Goal: Information Seeking & Learning: Find specific fact

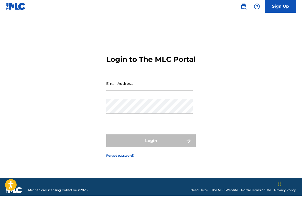
click at [104, 93] on div "Login to The MLC Portal Email Address Password Login Forgot password?" at bounding box center [151, 103] width 302 height 151
click at [137, 92] on input "Email Address" at bounding box center [149, 84] width 86 height 15
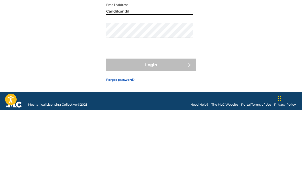
scroll to position [27, 0]
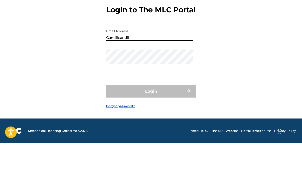
click at [209, 48] on div "Login to The MLC Portal Email Address Candilcandil Password Login Forgot passwo…" at bounding box center [151, 87] width 302 height 132
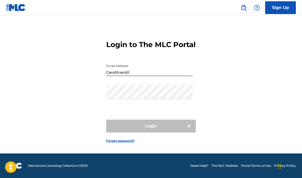
click at [165, 61] on input "Candilcandil" at bounding box center [149, 68] width 86 height 15
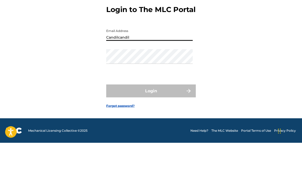
click at [152, 61] on input "Candilcandil" at bounding box center [149, 68] width 86 height 15
type input "[EMAIL_ADDRESS][DOMAIN_NAME]"
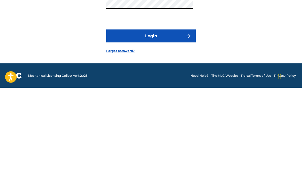
click at [160, 120] on button "Login" at bounding box center [150, 126] width 89 height 13
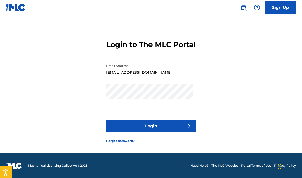
scroll to position [0, 0]
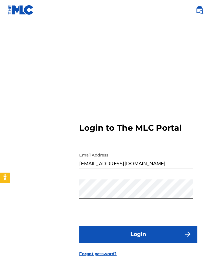
click at [113, 184] on button "Login" at bounding box center [104, 177] width 89 height 13
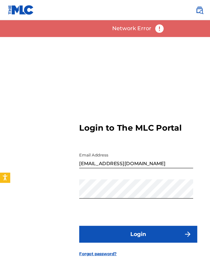
click at [94, 8] on nav "Sign Up" at bounding box center [105, 7] width 210 height 15
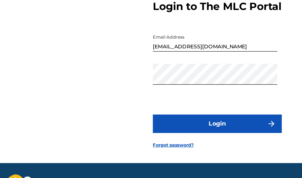
scroll to position [27, 0]
click at [157, 120] on button "Login" at bounding box center [150, 126] width 89 height 13
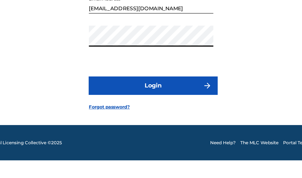
click at [175, 21] on div "Login to The MLC Portal Email Address [EMAIL_ADDRESS][DOMAIN_NAME] Password Log…" at bounding box center [151, 87] width 302 height 132
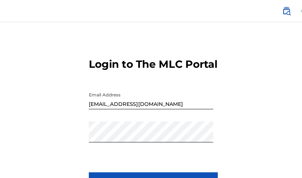
scroll to position [14, 0]
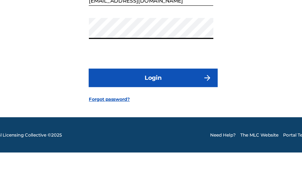
click at [106, 120] on button "Login" at bounding box center [150, 126] width 89 height 13
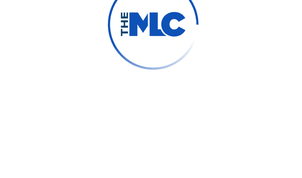
click at [106, 120] on button "Login" at bounding box center [150, 126] width 89 height 13
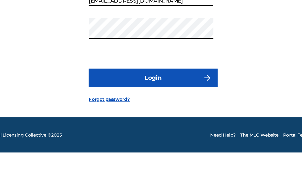
click at [106, 120] on button "Login" at bounding box center [150, 126] width 89 height 13
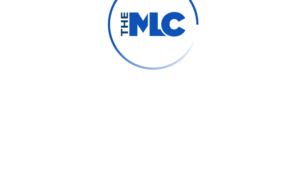
click at [106, 120] on button "Login" at bounding box center [150, 126] width 89 height 13
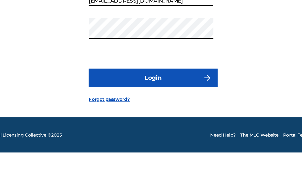
click at [186, 43] on div "Login to The MLC Portal Email Address [EMAIL_ADDRESS][DOMAIN_NAME] Password Log…" at bounding box center [151, 87] width 302 height 132
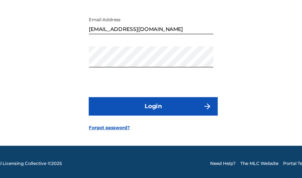
click at [120, 120] on button "Login" at bounding box center [150, 126] width 89 height 13
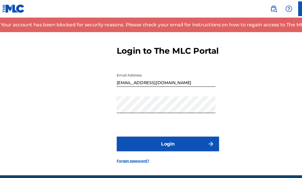
scroll to position [0, 0]
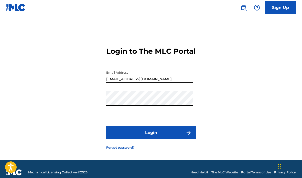
click at [208, 81] on div "Login to The MLC Portal Email Address [EMAIL_ADDRESS][DOMAIN_NAME] Password Log…" at bounding box center [151, 94] width 302 height 132
click at [132, 150] on link "Forgot password?" at bounding box center [120, 147] width 28 height 5
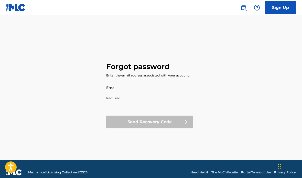
click at [147, 95] on input "Email" at bounding box center [149, 87] width 86 height 15
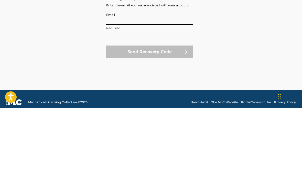
click at [239, 28] on div "Forgot password Enter the email address associated with your account. Email Req…" at bounding box center [151, 94] width 302 height 132
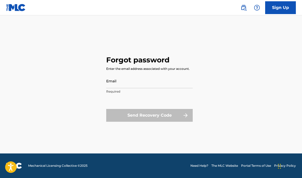
click at [136, 74] on input "Email" at bounding box center [149, 81] width 86 height 15
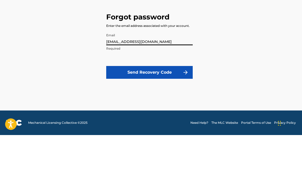
type input "[EMAIL_ADDRESS][DOMAIN_NAME]"
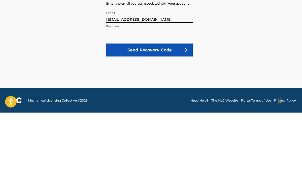
click at [166, 109] on button "Send Recovery Code" at bounding box center [149, 115] width 86 height 13
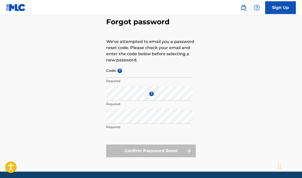
click at [135, 76] on input "Code ?" at bounding box center [149, 70] width 86 height 15
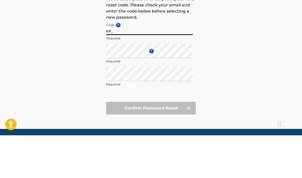
click at [144, 63] on input "FP_" at bounding box center [149, 70] width 86 height 15
click at [118, 63] on input "FP_" at bounding box center [149, 70] width 86 height 15
paste input "ac18181506655b67d33542dd0bac"
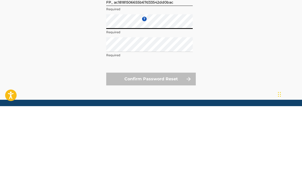
click at [114, 125] on p "Required" at bounding box center [149, 127] width 86 height 5
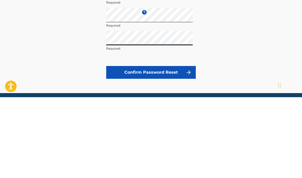
click at [173, 147] on button "Confirm Password Reset" at bounding box center [150, 153] width 89 height 13
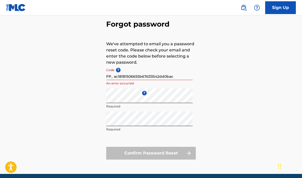
click at [115, 76] on input "FP_ ac18181506655b67d33542dd0bac" at bounding box center [149, 72] width 86 height 15
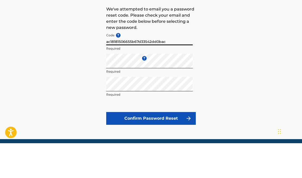
click at [275, 57] on div "Forgot password We've attempted to email you a password reset code. Please chec…" at bounding box center [151, 88] width 302 height 170
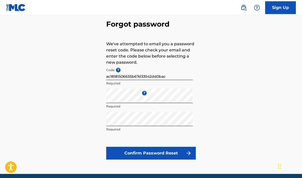
click at [166, 157] on button "Confirm Password Reset" at bounding box center [150, 153] width 89 height 13
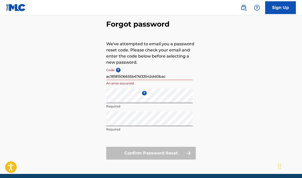
scroll to position [45, 0]
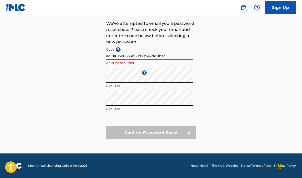
click at [109, 56] on input "ac18181506655b67d33542dd0bac" at bounding box center [149, 52] width 86 height 15
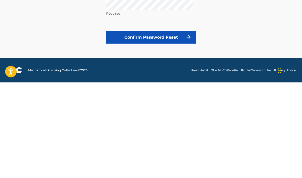
type input "FP_ac18181506655b67d33542dd0bac"
click at [168, 126] on button "Confirm Password Reset" at bounding box center [150, 132] width 89 height 13
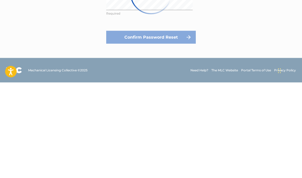
scroll to position [25, 0]
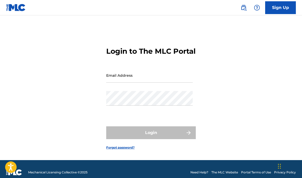
click at [138, 83] on input "Email Address" at bounding box center [149, 75] width 86 height 15
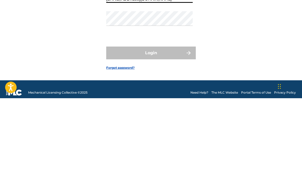
type input "[EMAIL_ADDRESS][DOMAIN_NAME]"
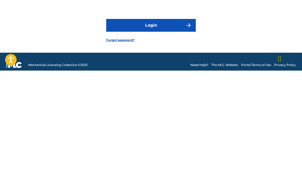
click at [162, 126] on button "Login" at bounding box center [150, 132] width 89 height 13
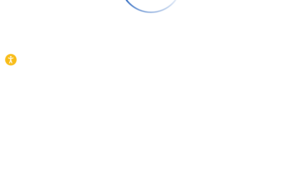
scroll to position [27, 0]
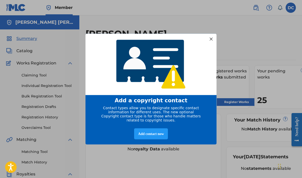
click at [211, 57] on div "entering modal" at bounding box center [150, 64] width 131 height 62
click at [213, 58] on div "entering modal" at bounding box center [150, 64] width 131 height 62
click at [212, 58] on div "entering modal" at bounding box center [150, 64] width 131 height 62
click at [213, 56] on div "entering modal" at bounding box center [150, 64] width 131 height 62
click at [214, 58] on div "entering modal" at bounding box center [150, 64] width 131 height 62
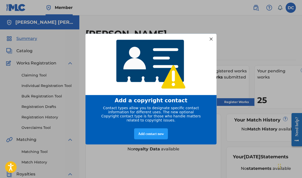
click at [215, 59] on div "entering modal" at bounding box center [150, 64] width 131 height 62
click at [215, 56] on div "entering modal" at bounding box center [150, 64] width 131 height 62
click at [150, 159] on div "Add a copyright contact Contact types allow you to designate specific contact i…" at bounding box center [151, 89] width 302 height 178
click at [154, 159] on div "Add a copyright contact Contact types allow you to designate specific contact i…" at bounding box center [151, 89] width 302 height 178
click at [159, 161] on div "Add a copyright contact Contact types allow you to designate specific contact i…" at bounding box center [151, 89] width 302 height 178
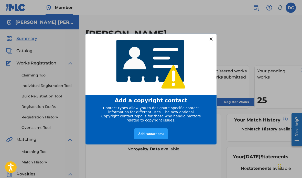
click at [157, 157] on div "Add a copyright contact Contact types allow you to designate specific contact i…" at bounding box center [151, 89] width 302 height 178
click at [152, 160] on div "Add a copyright contact Contact types allow you to designate specific contact i…" at bounding box center [151, 89] width 302 height 178
click at [156, 161] on div "Add a copyright contact Contact types allow you to designate specific contact i…" at bounding box center [151, 89] width 302 height 178
click at [160, 159] on div "Add a copyright contact Contact types allow you to designate specific contact i…" at bounding box center [151, 89] width 302 height 178
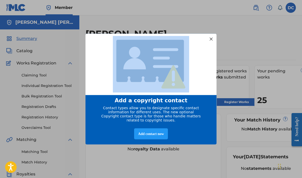
click at [207, 102] on div "Add a copyright contact" at bounding box center [150, 100] width 131 height 11
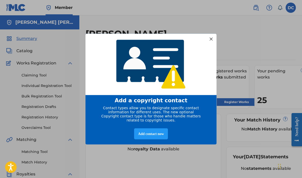
click at [212, 57] on div "entering modal" at bounding box center [150, 64] width 131 height 62
click at [214, 60] on div "entering modal" at bounding box center [150, 64] width 131 height 62
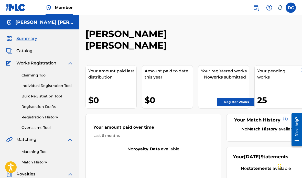
click at [43, 147] on div "Matching Tool Match History" at bounding box center [39, 154] width 67 height 22
click at [42, 146] on div "Matching Tool Match History" at bounding box center [39, 154] width 67 height 22
click at [39, 152] on link "Matching Tool" at bounding box center [47, 151] width 52 height 5
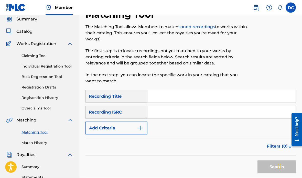
scroll to position [20, 0]
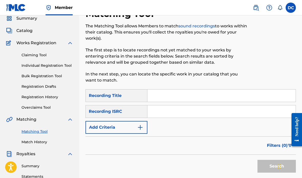
click at [174, 98] on input "Search Form" at bounding box center [221, 95] width 148 height 12
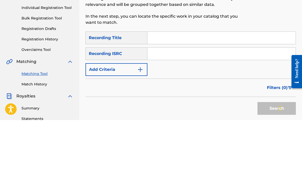
click at [140, 124] on img "Search Form" at bounding box center [140, 127] width 6 height 6
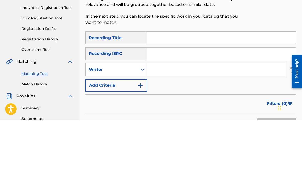
scroll to position [78, 0]
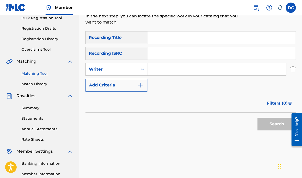
click at [145, 69] on div "Search Form" at bounding box center [142, 69] width 9 height 9
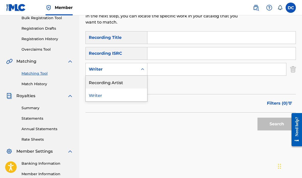
click at [141, 88] on div "Recording Artist" at bounding box center [116, 82] width 61 height 13
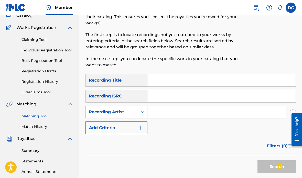
scroll to position [0, 0]
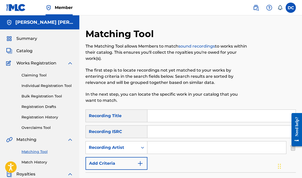
click at [43, 74] on link "Claiming Tool" at bounding box center [47, 75] width 52 height 5
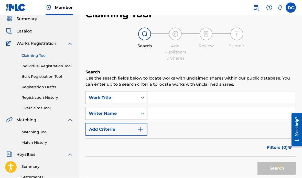
scroll to position [20, 0]
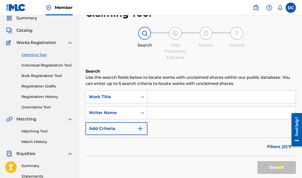
click at [46, 132] on link "Matching Tool" at bounding box center [47, 131] width 52 height 5
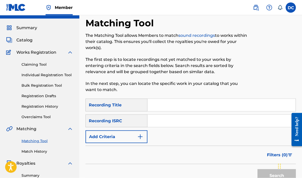
scroll to position [11, 0]
click at [47, 152] on link "Match History" at bounding box center [47, 150] width 52 height 5
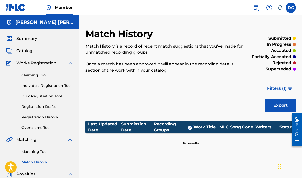
click at [36, 41] on span "Summary" at bounding box center [26, 39] width 21 height 6
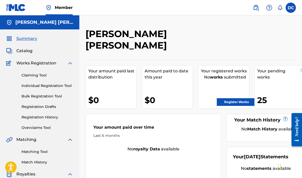
scroll to position [0, 4]
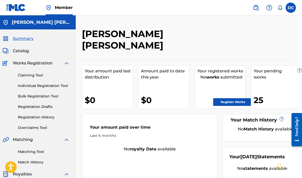
click at [49, 119] on link "Registration History" at bounding box center [44, 116] width 52 height 5
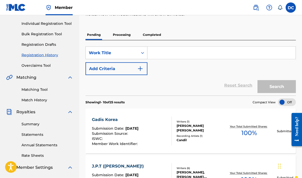
scroll to position [66, 0]
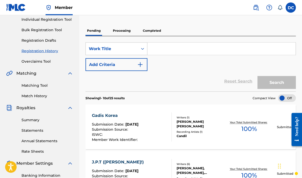
click at [129, 28] on p "Processing" at bounding box center [121, 30] width 21 height 11
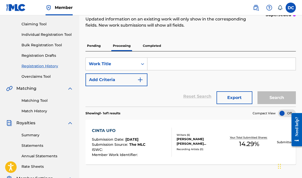
scroll to position [57, 0]
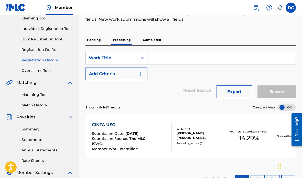
click at [160, 40] on p "Completed" at bounding box center [151, 40] width 21 height 11
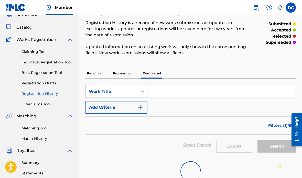
scroll to position [28, 0]
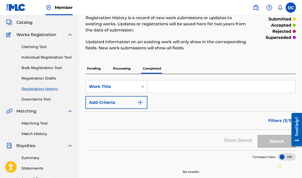
click at [99, 65] on p "Pending" at bounding box center [93, 68] width 17 height 11
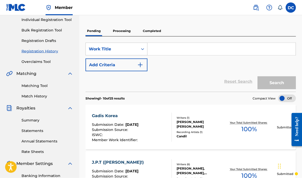
scroll to position [66, 0]
click at [133, 140] on span "Member Work Identifier :" at bounding box center [115, 139] width 47 height 5
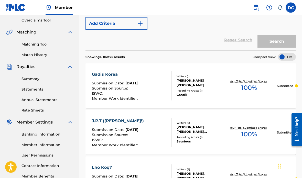
scroll to position [108, 0]
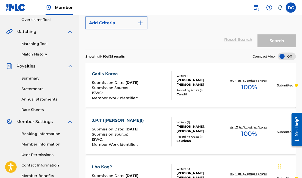
click at [152, 87] on div "Gadis Korea Submission Date : Aug 21, 2025 Submission Source : ISWC : Member Wo…" at bounding box center [132, 85] width 80 height 29
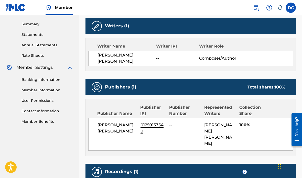
scroll to position [162, 0]
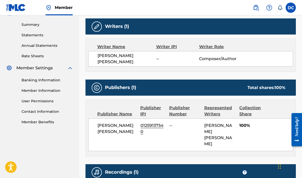
click at [56, 93] on link "Member Information" at bounding box center [47, 90] width 52 height 5
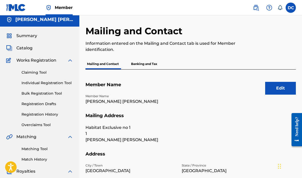
scroll to position [7, 0]
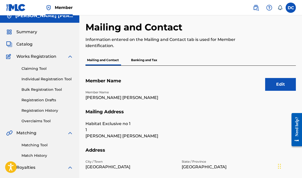
click at [45, 147] on link "Matching Tool" at bounding box center [47, 144] width 52 height 5
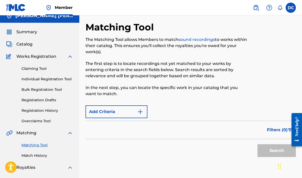
scroll to position [27, 0]
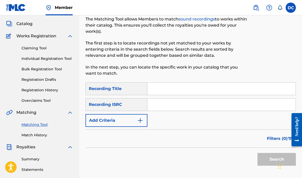
click at [190, 90] on input "Search Form" at bounding box center [221, 89] width 148 height 12
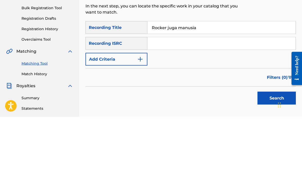
type input "Rocker juga manusia"
click at [198, 98] on input "Search Form" at bounding box center [221, 104] width 148 height 12
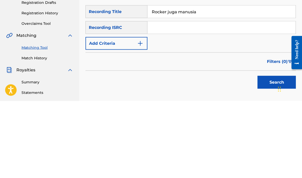
scroll to position [104, 0]
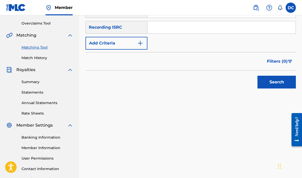
click at [173, 29] on input "Search Form" at bounding box center [221, 27] width 148 height 12
paste input "IDA181235201"
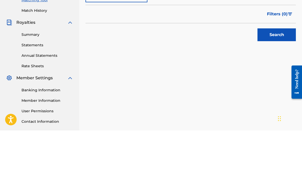
click at [280, 76] on button "Search" at bounding box center [276, 82] width 38 height 13
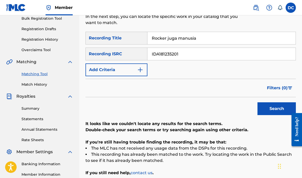
scroll to position [66, 0]
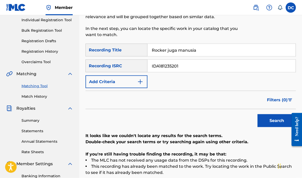
click at [277, 120] on button "Search" at bounding box center [276, 120] width 38 height 13
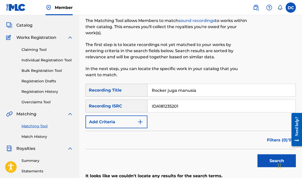
scroll to position [26, 0]
click at [266, 160] on button "Search" at bounding box center [276, 160] width 38 height 13
click at [143, 120] on img "Search Form" at bounding box center [140, 122] width 6 height 6
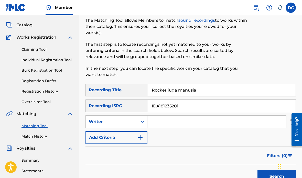
click at [149, 119] on input "Search Form" at bounding box center [216, 122] width 139 height 12
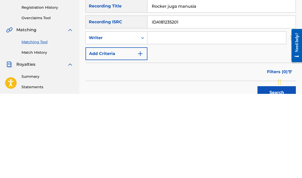
click at [212, 116] on input "Search Form" at bounding box center [216, 122] width 139 height 12
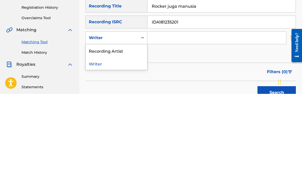
scroll to position [110, 0]
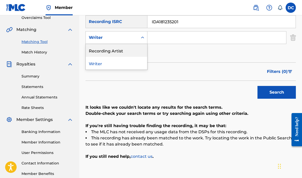
click at [136, 49] on div "Recording Artist" at bounding box center [116, 50] width 61 height 13
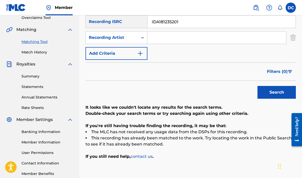
click at [186, 25] on input "IDA181235201" at bounding box center [221, 22] width 148 height 12
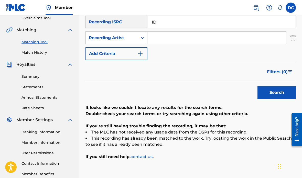
type input "I"
click at [219, 32] on input "Search Form" at bounding box center [216, 38] width 139 height 12
type input "Seurieus"
click at [236, 71] on div "Filters ( 0 )" at bounding box center [190, 72] width 210 height 18
click at [281, 94] on button "Search" at bounding box center [276, 92] width 38 height 13
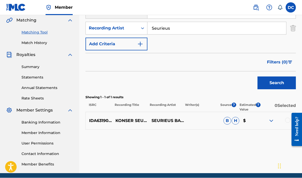
scroll to position [119, 0]
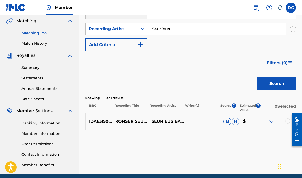
click at [273, 121] on img at bounding box center [271, 121] width 6 height 6
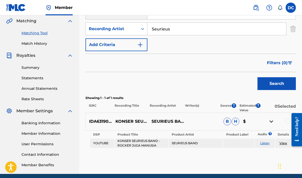
scroll to position [139, 0]
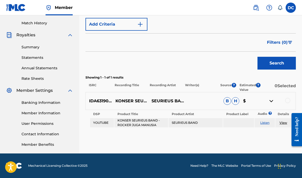
click at [286, 123] on link "View" at bounding box center [283, 123] width 8 height 4
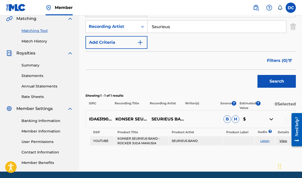
scroll to position [119, 0]
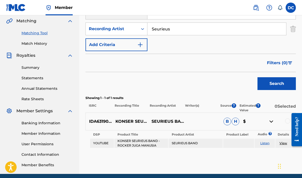
click at [266, 142] on link "Listen" at bounding box center [264, 143] width 9 height 4
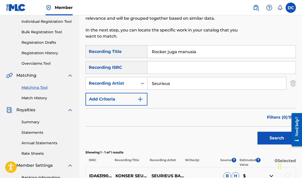
scroll to position [64, 0]
click at [167, 69] on input "Search Form" at bounding box center [221, 68] width 148 height 12
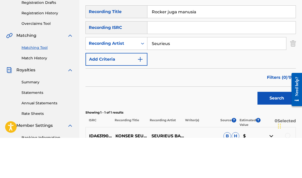
paste input "IDA181243807"
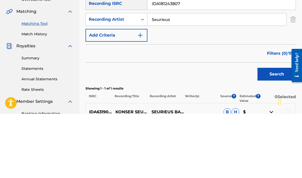
type input "IDA181243807"
click at [239, 127] on div "Search" at bounding box center [190, 137] width 210 height 20
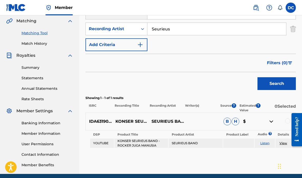
click at [277, 84] on button "Search" at bounding box center [276, 83] width 38 height 13
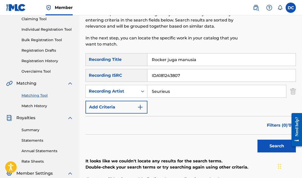
scroll to position [56, 0]
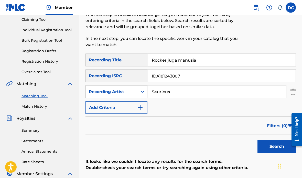
click at [193, 93] on input "Seurieus" at bounding box center [216, 92] width 139 height 12
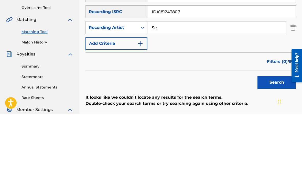
type input "S"
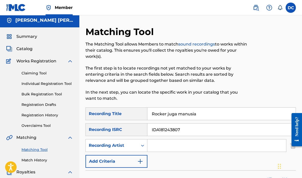
scroll to position [0, 0]
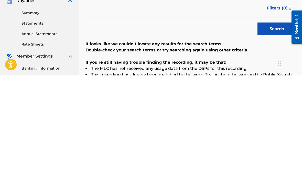
click at [278, 125] on button "Search" at bounding box center [276, 131] width 38 height 13
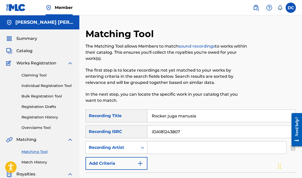
click at [27, 45] on div "Summary Catalog Works Registration Claiming Tool Individual Registration Tool B…" at bounding box center [39, 160] width 79 height 263
click at [31, 37] on span "Summary" at bounding box center [26, 39] width 21 height 6
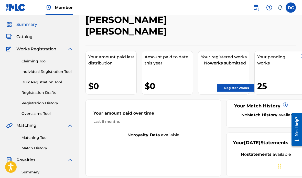
scroll to position [14, 0]
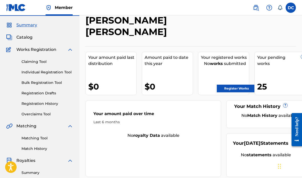
click at [245, 85] on link "Register Works" at bounding box center [235, 89] width 39 height 8
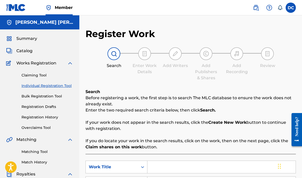
click at [42, 35] on div "Summary Catalog Works Registration Claiming Tool Individual Registration Tool B…" at bounding box center [39, 160] width 79 height 263
click at [31, 40] on span "Summary" at bounding box center [26, 39] width 21 height 6
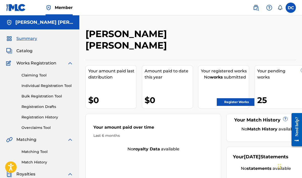
click at [37, 49] on div "Catalog" at bounding box center [39, 51] width 67 height 6
click at [31, 49] on span "Catalog" at bounding box center [24, 51] width 16 height 6
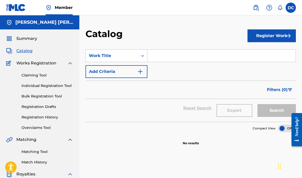
click at [72, 64] on img at bounding box center [70, 63] width 6 height 6
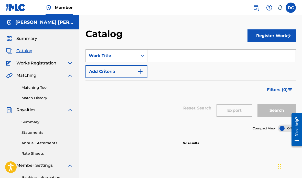
click at [72, 61] on img at bounding box center [70, 63] width 6 height 6
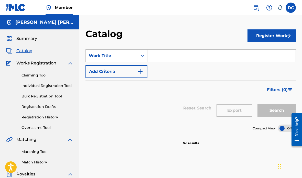
click at [66, 85] on link "Individual Registration Tool" at bounding box center [47, 85] width 52 height 5
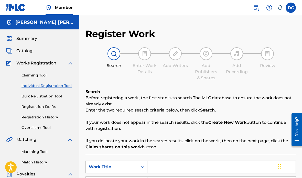
click at [62, 96] on link "Bulk Registration Tool" at bounding box center [47, 96] width 52 height 5
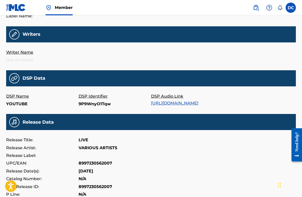
scroll to position [112, 0]
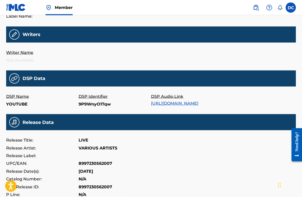
click at [100, 124] on div "Release Data" at bounding box center [150, 122] width 289 height 16
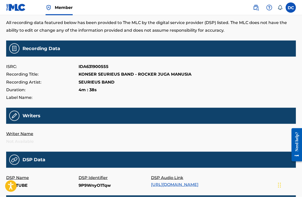
scroll to position [0, 0]
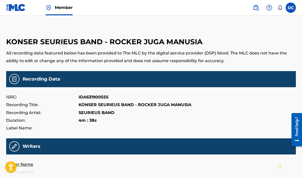
click at [20, 10] on img at bounding box center [16, 7] width 20 height 7
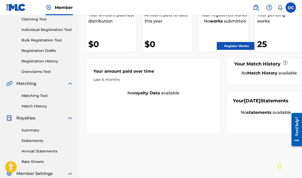
scroll to position [59, 0]
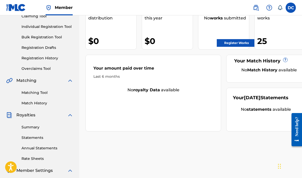
click at [36, 127] on link "Summary" at bounding box center [47, 126] width 52 height 5
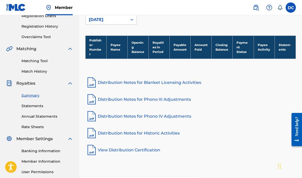
scroll to position [91, 0]
click at [42, 106] on link "Statements" at bounding box center [47, 105] width 52 height 5
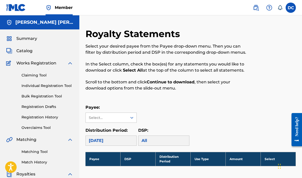
click at [42, 152] on link "Matching Tool" at bounding box center [47, 151] width 52 height 5
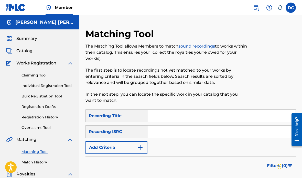
click at [190, 118] on input "Search Form" at bounding box center [221, 116] width 148 height 12
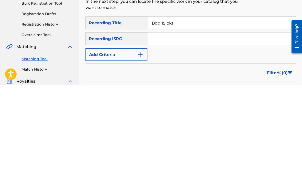
type input "Bdg 19 okt"
click at [141, 144] on img "Search Form" at bounding box center [140, 147] width 6 height 6
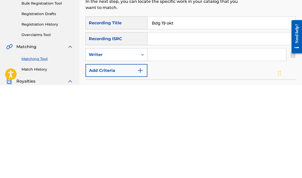
scroll to position [93, 0]
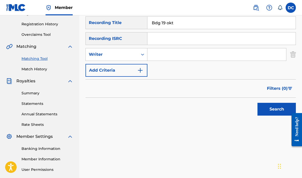
click at [177, 57] on input "Search Form" at bounding box center [216, 54] width 139 height 12
type input "Seurieus"
click at [228, 73] on div "SearchWithCriteria09ea543c-9b65-4736-96d3-76edd0c1a8d8 Recording Title Bdg 19 o…" at bounding box center [190, 47] width 210 height 60
click at [280, 110] on button "Search" at bounding box center [276, 109] width 38 height 13
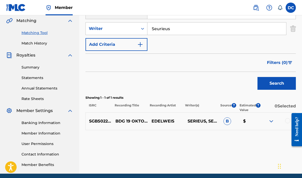
scroll to position [119, 0]
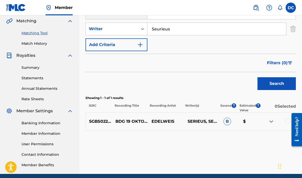
click at [166, 122] on p "EDELWEIS" at bounding box center [166, 121] width 36 height 6
click at [101, 122] on p "SGB502276011" at bounding box center [99, 121] width 26 height 6
click at [108, 121] on p "SGB502276011" at bounding box center [99, 121] width 26 height 6
click at [136, 122] on p "BDG 19 OKTOBER" at bounding box center [130, 121] width 36 height 6
click at [161, 121] on p "EDELWEIS" at bounding box center [166, 121] width 36 height 6
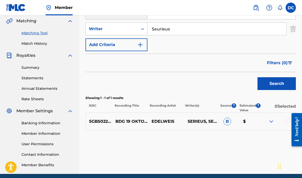
click at [202, 124] on p "SERIEUS, SEURIEUS" at bounding box center [202, 121] width 36 height 6
click at [228, 124] on span "B" at bounding box center [227, 122] width 8 height 8
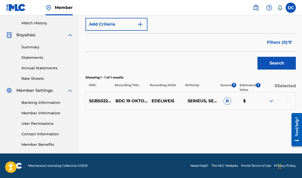
click at [101, 99] on p "SGB502276011" at bounding box center [99, 101] width 26 height 6
click at [146, 120] on div "Matching Tool The Matching Tool allows Members to match sound recordings to wor…" at bounding box center [190, 21] width 210 height 264
click at [229, 102] on span "B" at bounding box center [227, 101] width 8 height 8
click at [273, 104] on img at bounding box center [271, 101] width 6 height 6
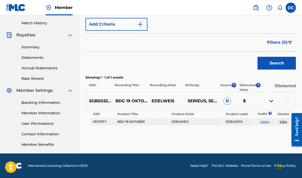
click at [102, 121] on td "SPOTIFY" at bounding box center [102, 121] width 24 height 7
click at [139, 120] on td "BDG 19 OKTOBER" at bounding box center [141, 121] width 54 height 7
click at [135, 123] on td "BDG 19 OKTOBER" at bounding box center [141, 121] width 54 height 7
click at [184, 121] on td "EDELWEIS" at bounding box center [195, 121] width 54 height 7
click at [182, 120] on td "EDELWEIS" at bounding box center [195, 121] width 54 height 7
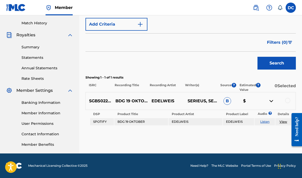
click at [268, 123] on link "Listen" at bounding box center [264, 122] width 9 height 4
click at [266, 120] on link "Listen" at bounding box center [264, 122] width 9 height 4
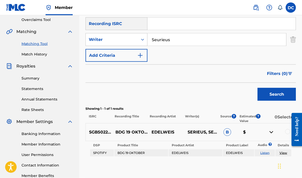
scroll to position [107, 0]
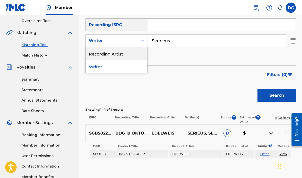
click at [125, 57] on div "Recording Artist" at bounding box center [116, 53] width 61 height 13
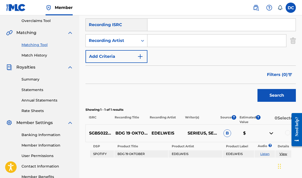
click at [278, 95] on button "Search" at bounding box center [276, 95] width 38 height 13
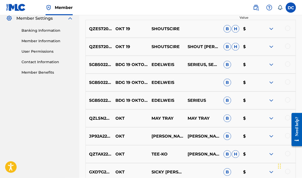
scroll to position [209, 0]
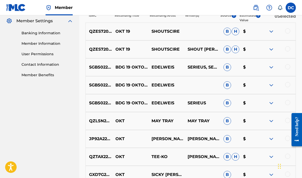
click at [277, 84] on div at bounding box center [277, 85] width 36 height 6
click at [273, 85] on img at bounding box center [271, 85] width 6 height 6
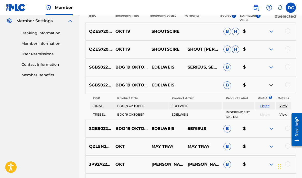
click at [286, 102] on td "View" at bounding box center [283, 105] width 16 height 7
click at [284, 104] on link "View" at bounding box center [283, 106] width 8 height 4
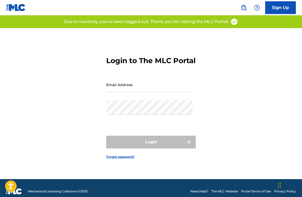
click at [139, 92] on input "Email Address" at bounding box center [149, 84] width 86 height 15
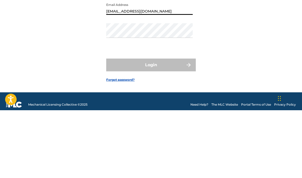
type input "[EMAIL_ADDRESS][DOMAIN_NAME]"
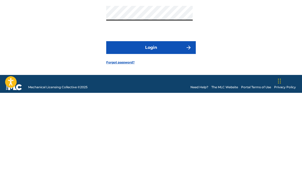
click at [250, 32] on div "Login to The MLC Portal Email Address [EMAIL_ADDRESS][DOMAIN_NAME] Password Log…" at bounding box center [151, 94] width 302 height 132
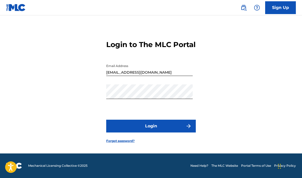
click at [161, 121] on button "Login" at bounding box center [150, 126] width 89 height 13
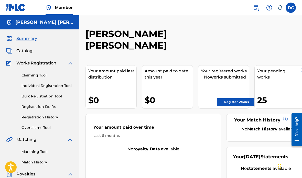
click at [43, 152] on link "Matching Tool" at bounding box center [47, 151] width 52 height 5
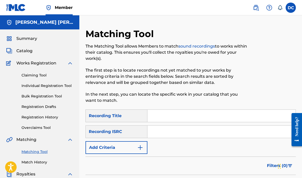
click at [169, 111] on input "Search Form" at bounding box center [221, 116] width 148 height 12
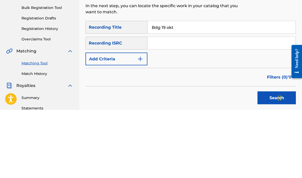
type input "Bdg 19 okt"
click at [139, 124] on img "Search Form" at bounding box center [140, 127] width 6 height 6
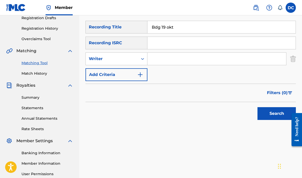
click at [185, 60] on input "Search Form" at bounding box center [216, 59] width 139 height 12
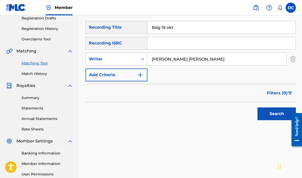
click at [228, 72] on div "SearchWithCriteriaf619efb3-5eb0-4db2-a7b1-ccd1fbb41c5d Recording Title Bdg 19 o…" at bounding box center [190, 51] width 210 height 60
click at [280, 118] on button "Search" at bounding box center [276, 113] width 38 height 13
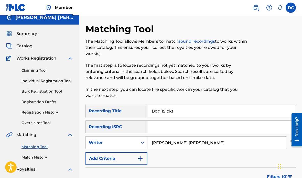
scroll to position [7, 0]
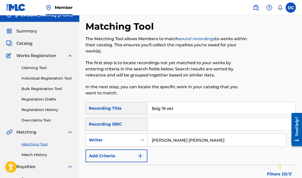
click at [203, 138] on input "[PERSON_NAME] [PERSON_NAME]" at bounding box center [216, 140] width 139 height 12
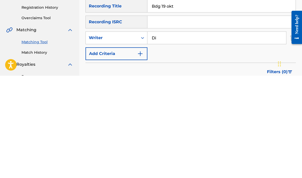
type input "D"
type input "Seurieus"
click at [215, 165] on div "Filters ( 0 )" at bounding box center [190, 174] width 210 height 18
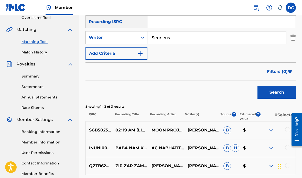
click at [281, 93] on button "Search" at bounding box center [276, 92] width 38 height 13
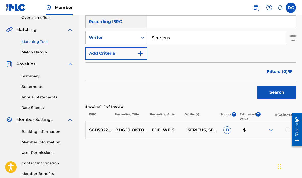
click at [141, 56] on img "Search Form" at bounding box center [140, 53] width 6 height 6
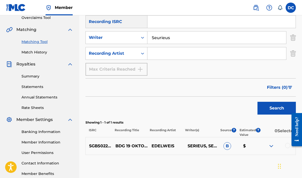
click at [174, 57] on input "Search Form" at bounding box center [216, 53] width 139 height 12
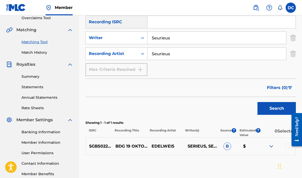
type input "Seurieus"
click at [229, 71] on div "SearchWithCriteriaf619efb3-5eb0-4db2-a7b1-ccd1fbb41c5d Recording Title Bdg 19 o…" at bounding box center [190, 38] width 210 height 76
click at [277, 109] on button "Search" at bounding box center [276, 108] width 38 height 13
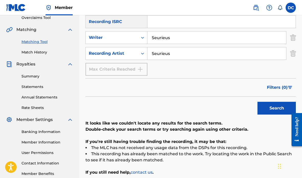
click at [200, 54] on input "Seurieus" at bounding box center [216, 53] width 139 height 12
click at [182, 39] on input "Seurieus" at bounding box center [216, 38] width 139 height 12
type input "S"
type input "[PERSON_NAME] dipa"
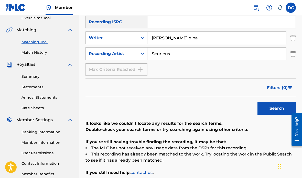
click at [232, 70] on div "SearchWithCriteriaf619efb3-5eb0-4db2-a7b1-ccd1fbb41c5d Recording Title Bdg 19 o…" at bounding box center [190, 38] width 210 height 76
click at [281, 110] on button "Search" at bounding box center [276, 108] width 38 height 13
click at [194, 55] on input "Seurieus" at bounding box center [216, 53] width 139 height 12
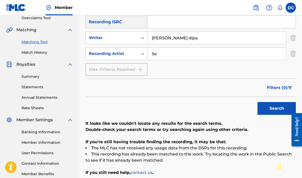
type input "S"
click at [197, 75] on div "SearchWithCriteriaf619efb3-5eb0-4db2-a7b1-ccd1fbb41c5d Recording Title Bdg 19 o…" at bounding box center [190, 38] width 210 height 76
click at [278, 111] on button "Search" at bounding box center [276, 108] width 38 height 13
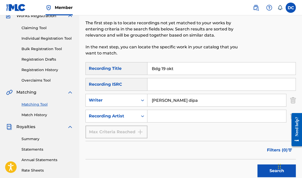
scroll to position [47, 0]
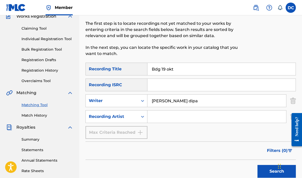
click at [143, 134] on div "Max Criteria Reached" at bounding box center [116, 132] width 62 height 13
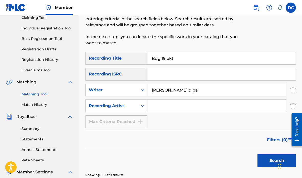
scroll to position [57, 0]
click at [170, 77] on input "Search Form" at bounding box center [221, 74] width 148 height 12
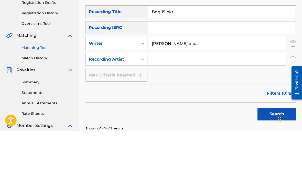
click at [149, 68] on input "Search Form" at bounding box center [221, 74] width 148 height 12
paste input "[URL][DOMAIN_NAME]"
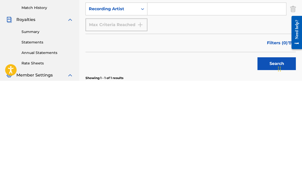
click at [273, 154] on button "Search" at bounding box center [276, 160] width 38 height 13
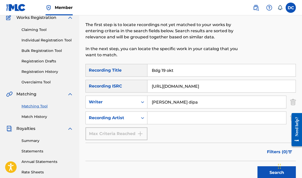
click at [234, 86] on input "[URL][DOMAIN_NAME]" at bounding box center [221, 86] width 148 height 12
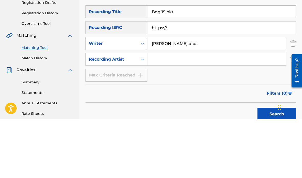
type input "https:/"
